Goal: Check status: Check status

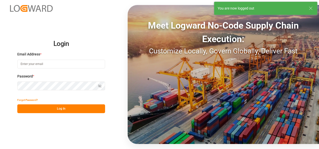
click at [46, 63] on input at bounding box center [61, 64] width 88 height 9
type input "[PERSON_NAME][EMAIL_ADDRESS][PERSON_NAME][DOMAIN_NAME]"
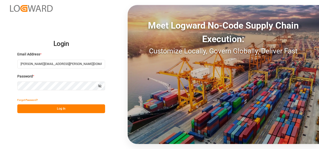
click at [57, 113] on button "Log In" at bounding box center [61, 108] width 88 height 9
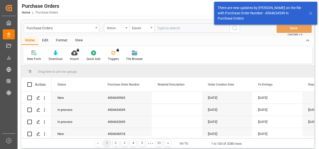
click at [120, 26] on div "Status" at bounding box center [115, 28] width 17 height 6
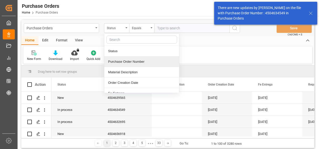
click at [134, 64] on div "Purchase Order Number" at bounding box center [141, 61] width 75 height 11
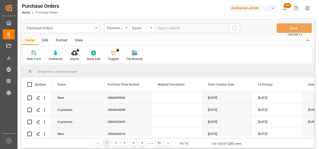
click at [166, 29] on input "text" at bounding box center [191, 28] width 75 height 10
paste input "4504505151"
type input "4504505151"
